Goal: Communication & Community: Share content

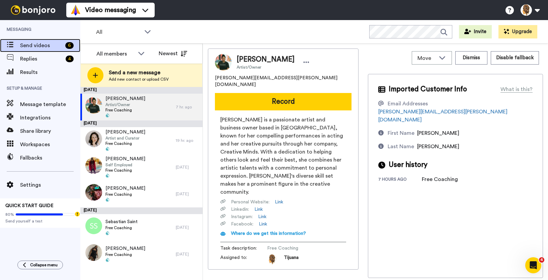
click at [24, 44] on span "Send videos" at bounding box center [41, 46] width 43 height 8
click at [28, 46] on span "Send videos" at bounding box center [41, 46] width 43 height 8
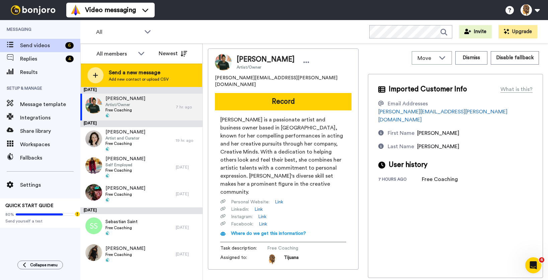
click at [144, 75] on span "Send a new message" at bounding box center [139, 73] width 60 height 8
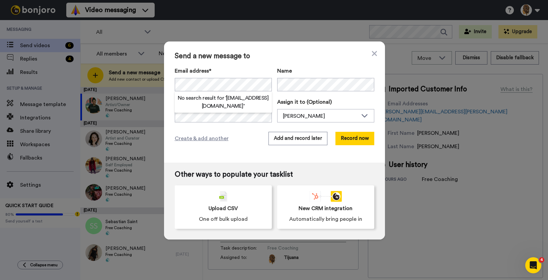
click at [232, 102] on h2 "No search result for ‘ kashamardavis@gmail.com ’" at bounding box center [223, 102] width 97 height 16
click at [394, 69] on div "Send a new message to Email address* No search result for ‘ kashamardavis@gmail…" at bounding box center [274, 140] width 548 height 280
click at [250, 130] on div "Send a new message to Email address* No search result for ‘ kashamardavis@gmail…" at bounding box center [274, 102] width 221 height 121
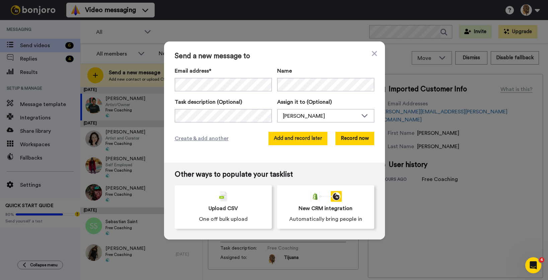
click at [295, 137] on button "Add and record later" at bounding box center [298, 138] width 59 height 13
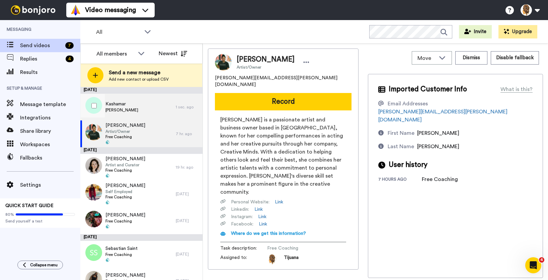
click at [143, 111] on div "Kashamar Davis" at bounding box center [127, 107] width 95 height 27
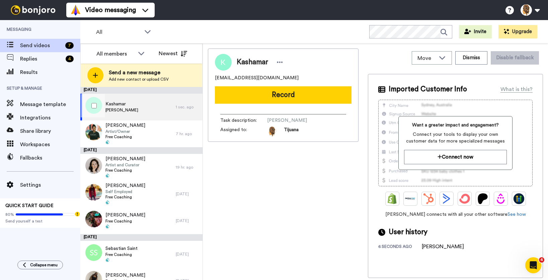
click at [144, 106] on div "Kashamar Davis" at bounding box center [127, 107] width 95 height 27
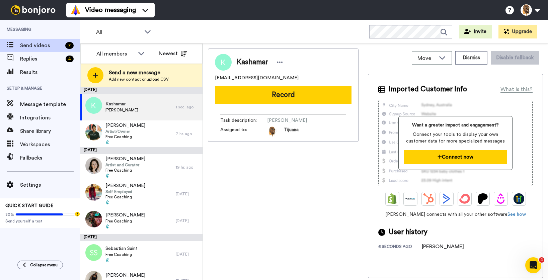
click at [438, 158] on icon at bounding box center [440, 156] width 4 height 5
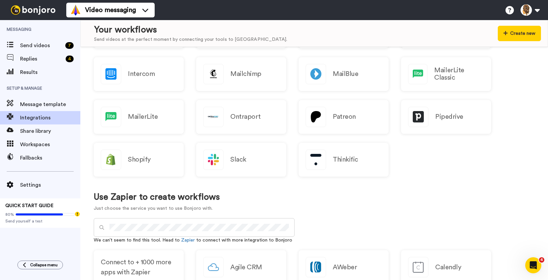
scroll to position [187, 0]
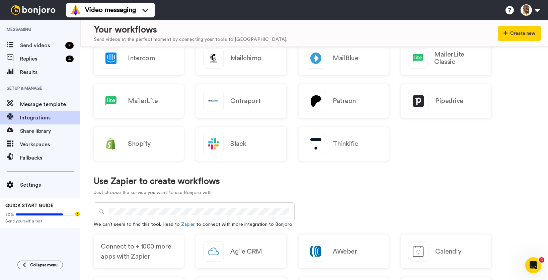
click at [20, 225] on div "Messaging Send videos 7 Replies 4 Results Setup & Manage Message template Integ…" at bounding box center [274, 150] width 548 height 260
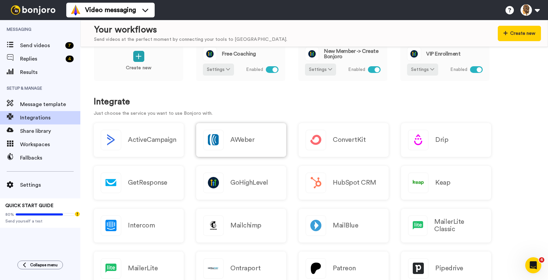
scroll to position [0, 0]
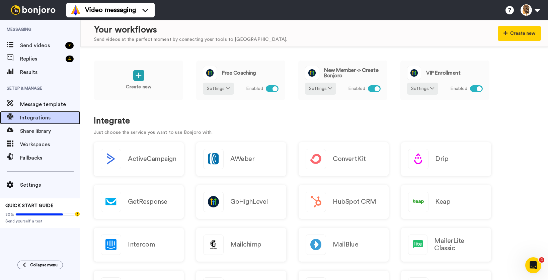
click at [26, 119] on span "Integrations" at bounding box center [50, 118] width 60 height 8
